Goal: Task Accomplishment & Management: Manage account settings

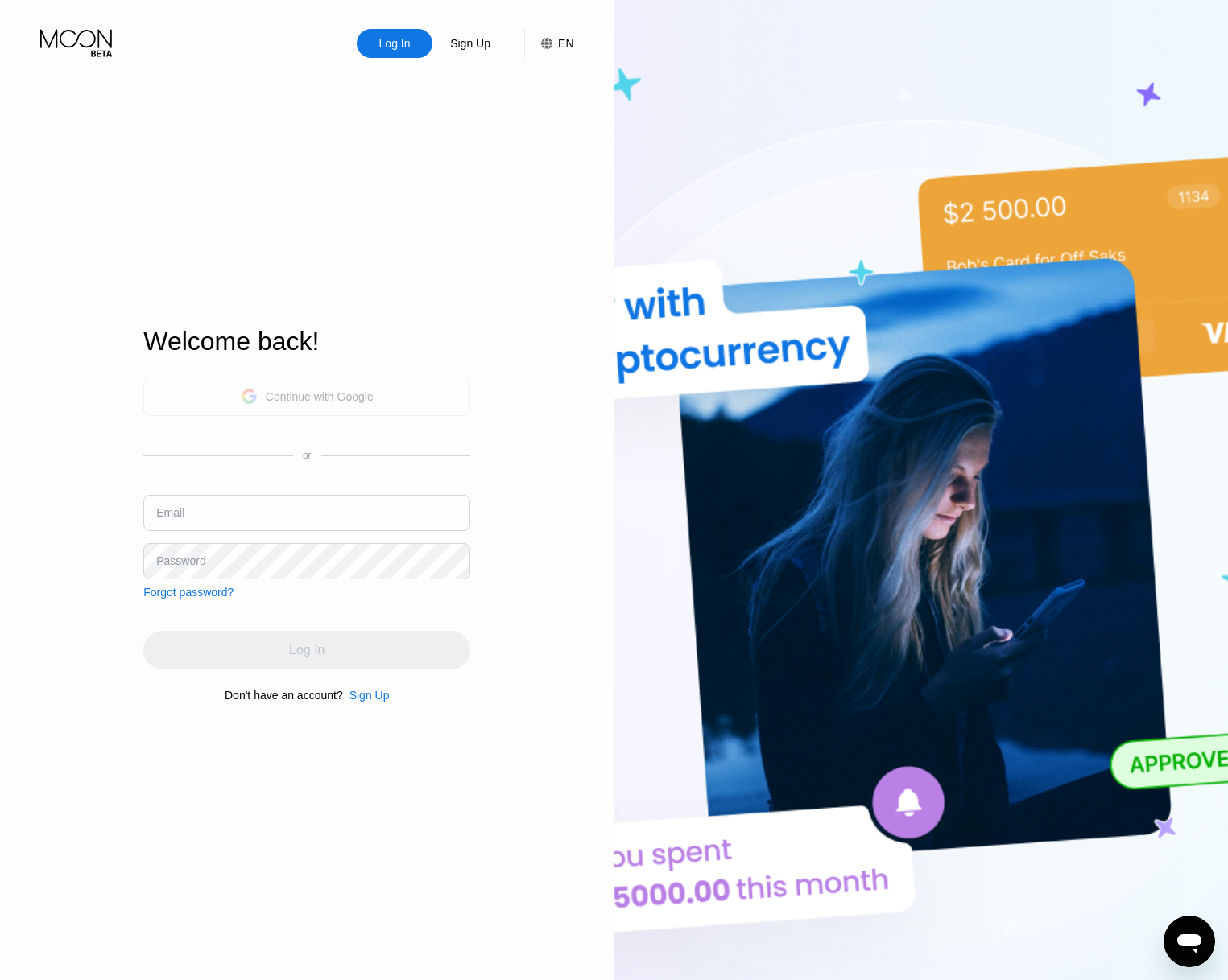
click at [287, 385] on div "Continue with Google" at bounding box center [308, 396] width 133 height 25
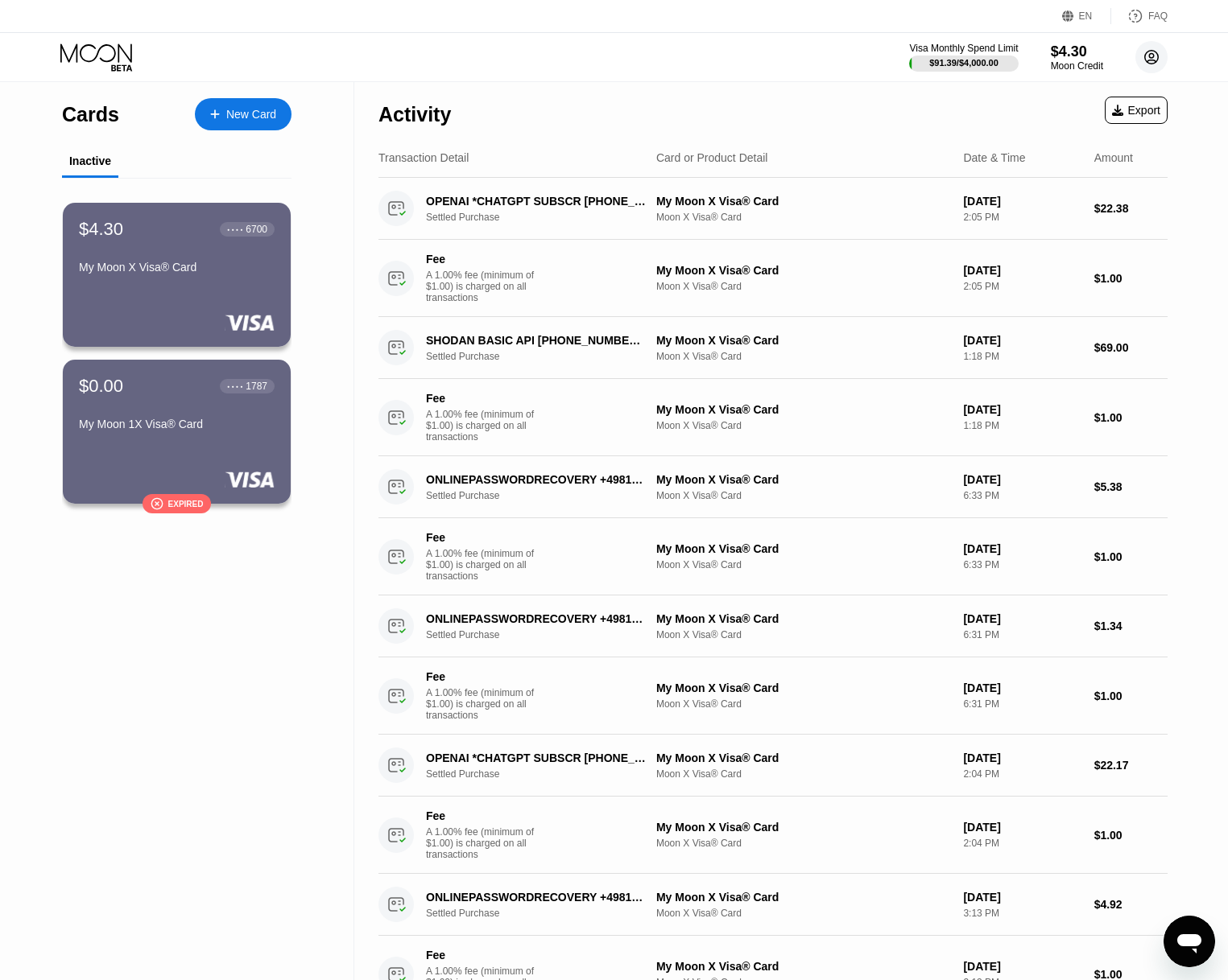
click at [1152, 49] on circle at bounding box center [1151, 57] width 32 height 32
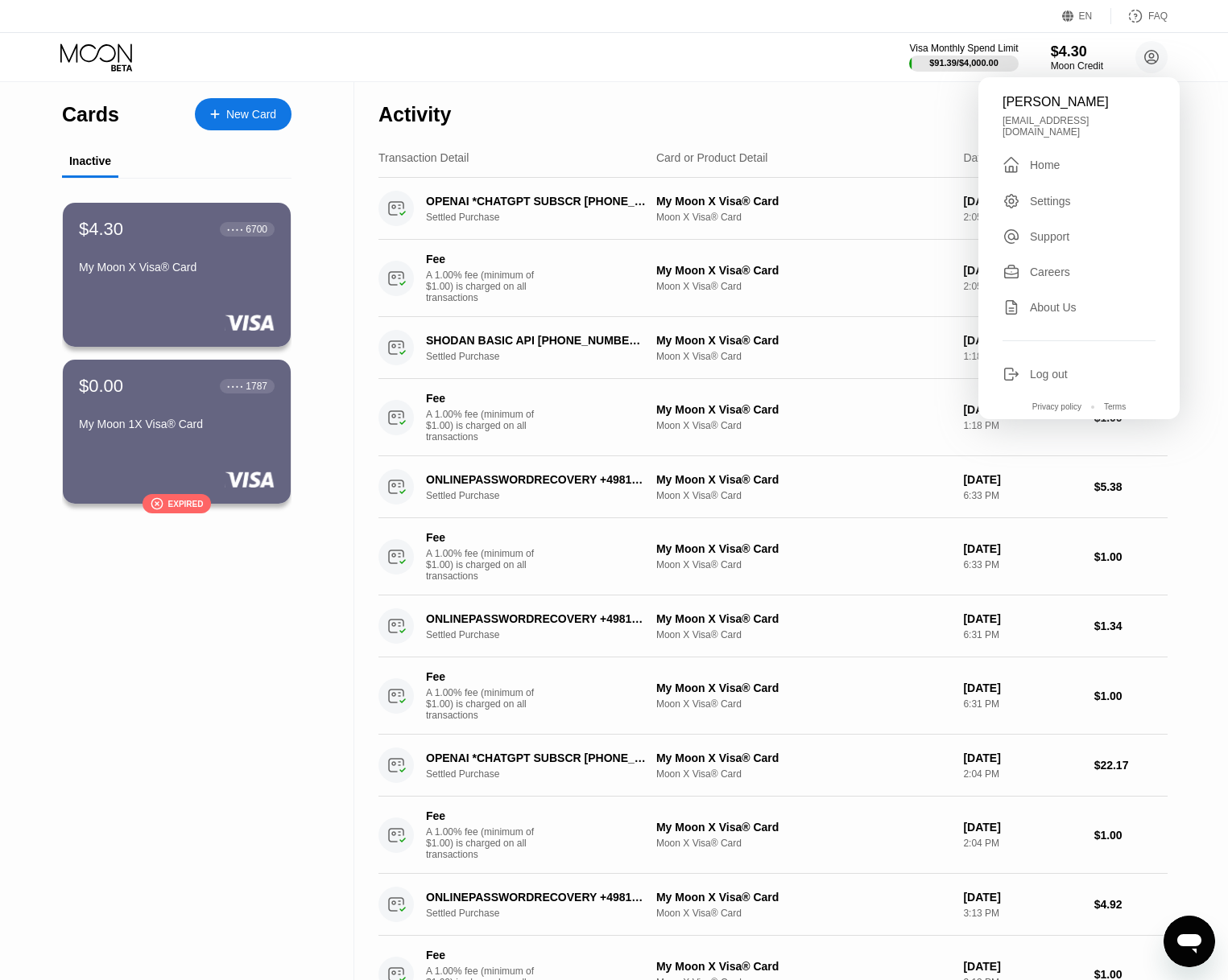
click at [1065, 368] on div "Log out" at bounding box center [1049, 374] width 38 height 13
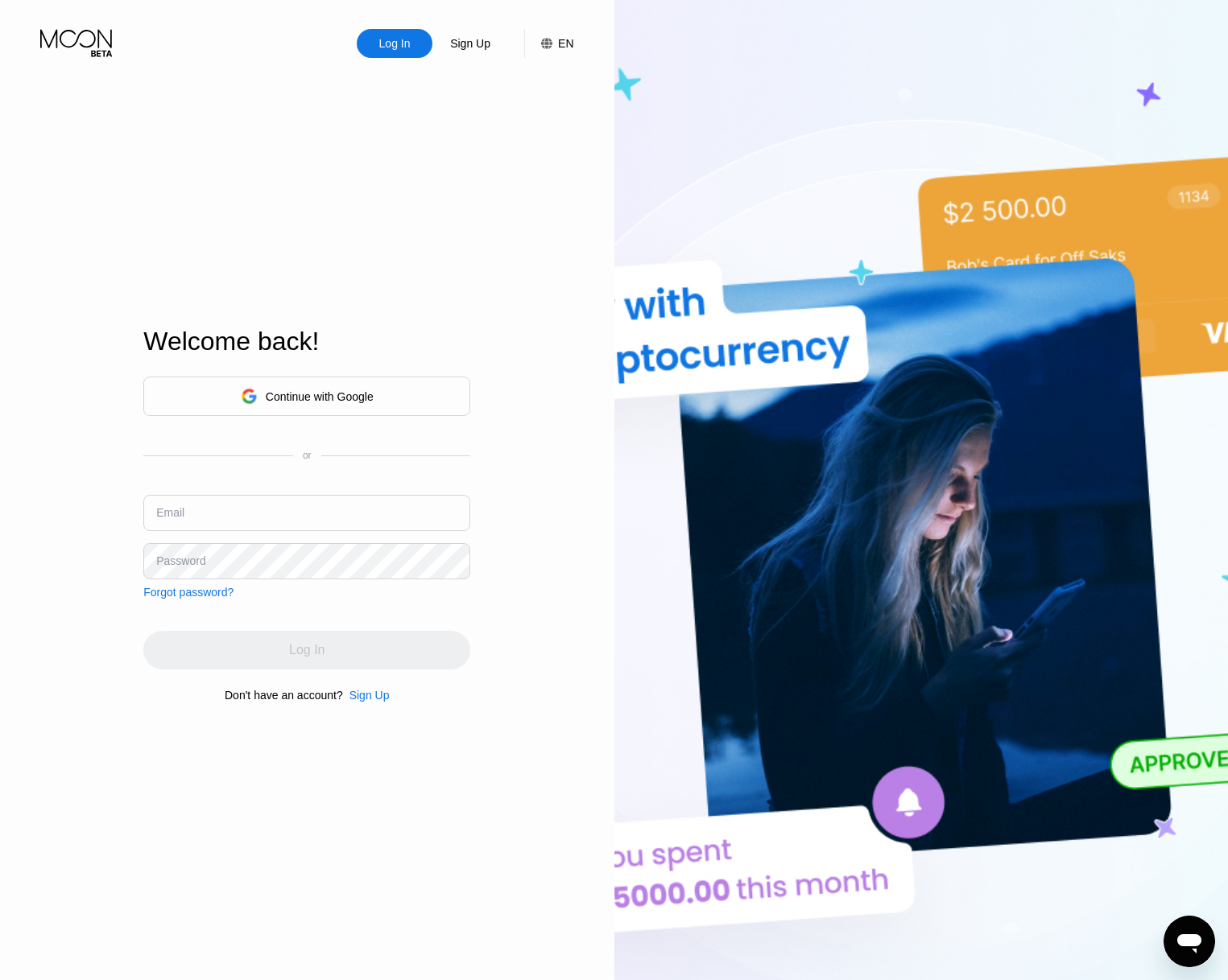
click at [342, 511] on input "text" at bounding box center [306, 513] width 327 height 36
click at [346, 511] on input "text" at bounding box center [306, 513] width 327 height 36
drag, startPoint x: 346, startPoint y: 511, endPoint x: 185, endPoint y: 506, distance: 161.1
click at [345, 507] on input "text" at bounding box center [306, 513] width 327 height 36
